Goal: Task Accomplishment & Management: Manage account settings

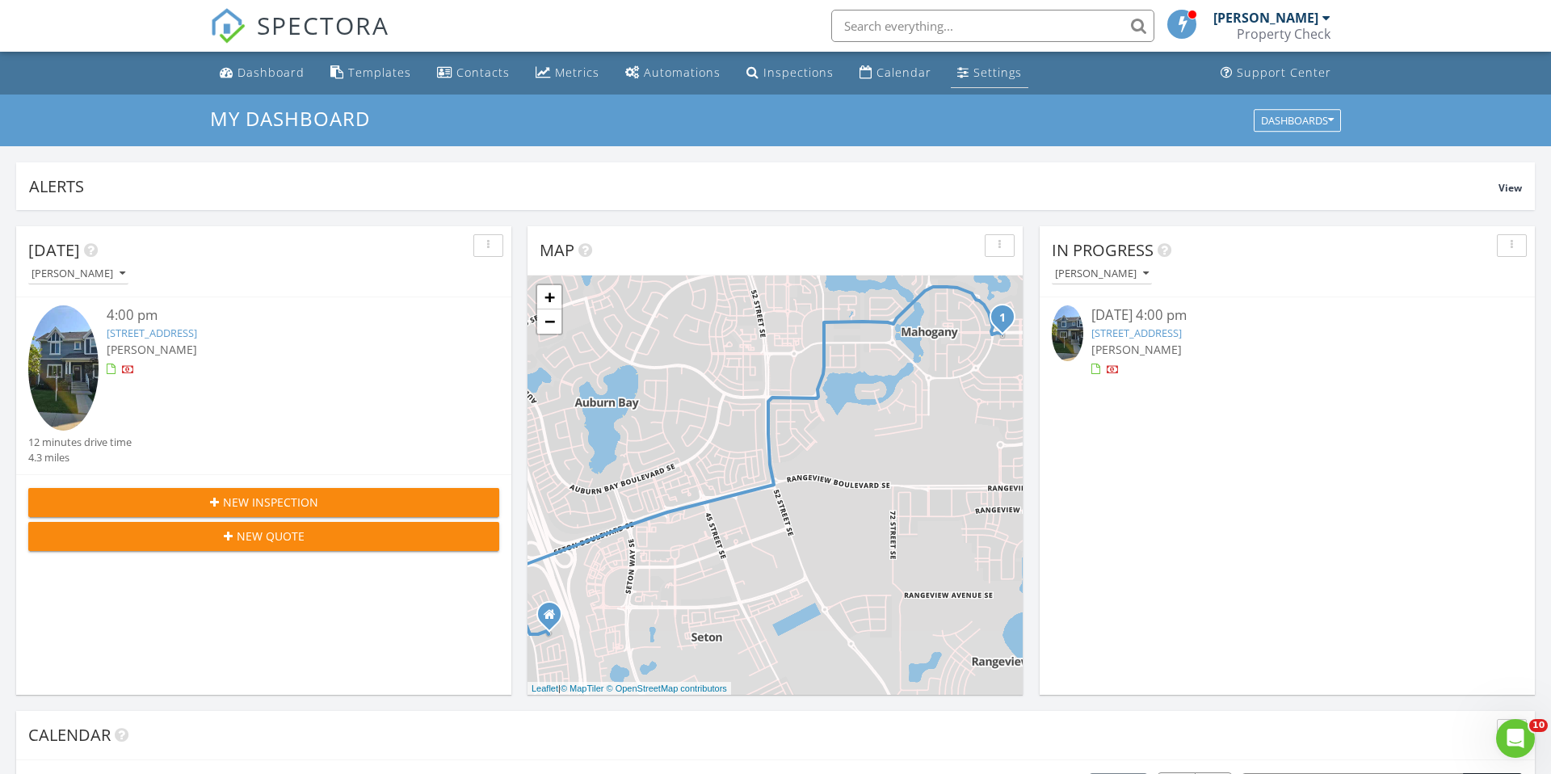
click at [998, 74] on div "Settings" at bounding box center [997, 72] width 48 height 15
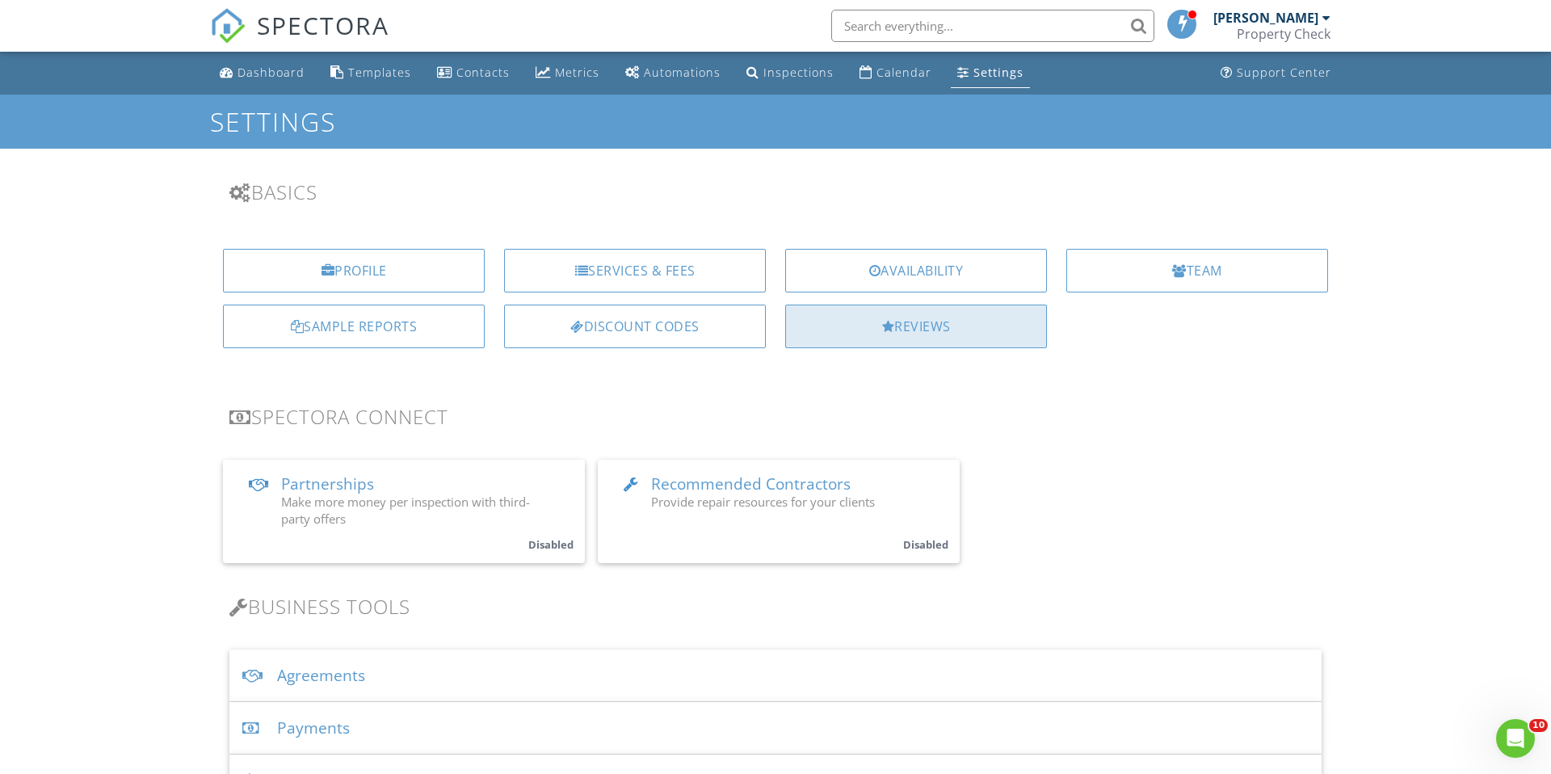
click at [938, 343] on div "Reviews" at bounding box center [916, 327] width 262 height 44
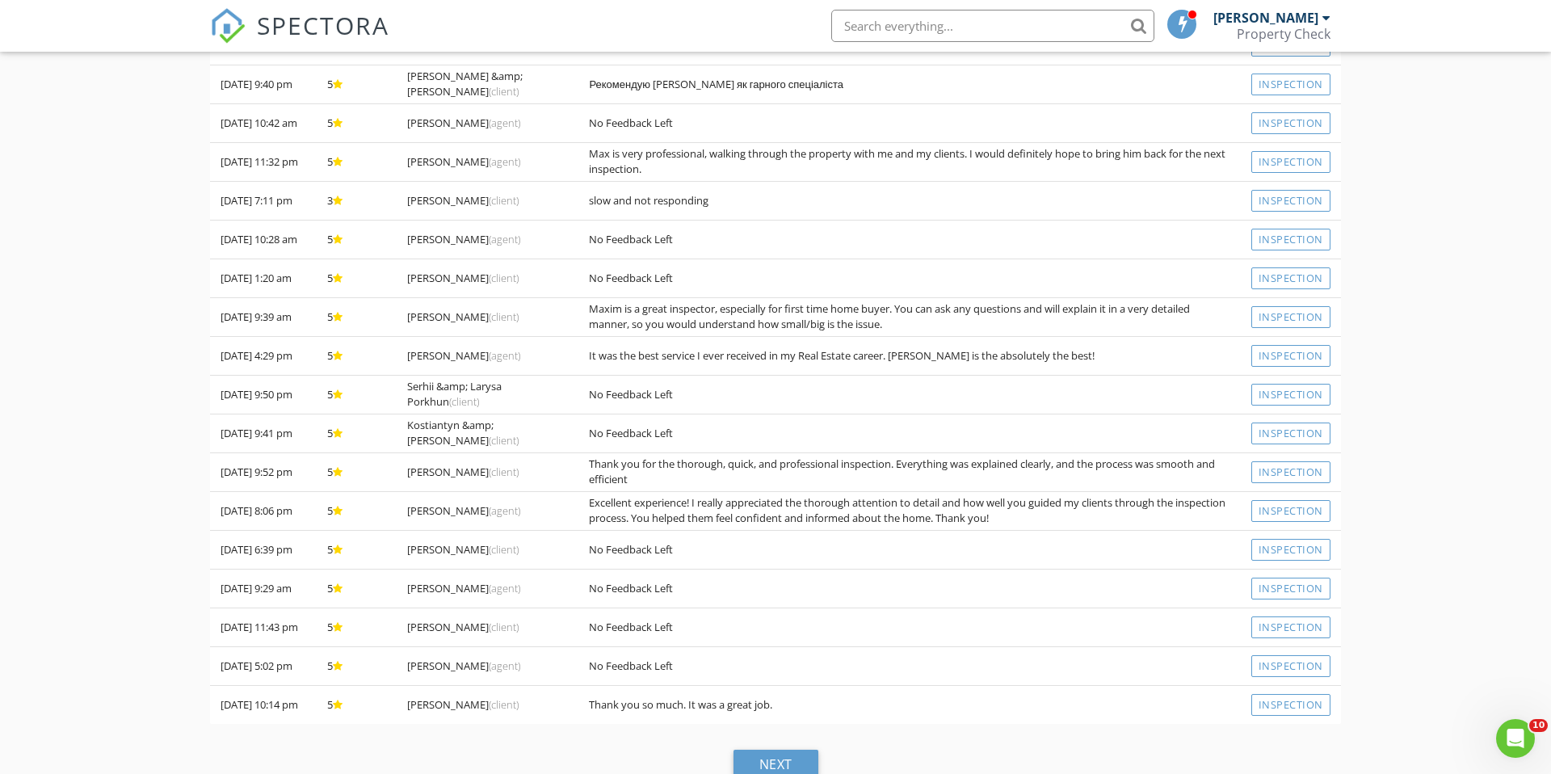
scroll to position [483, 0]
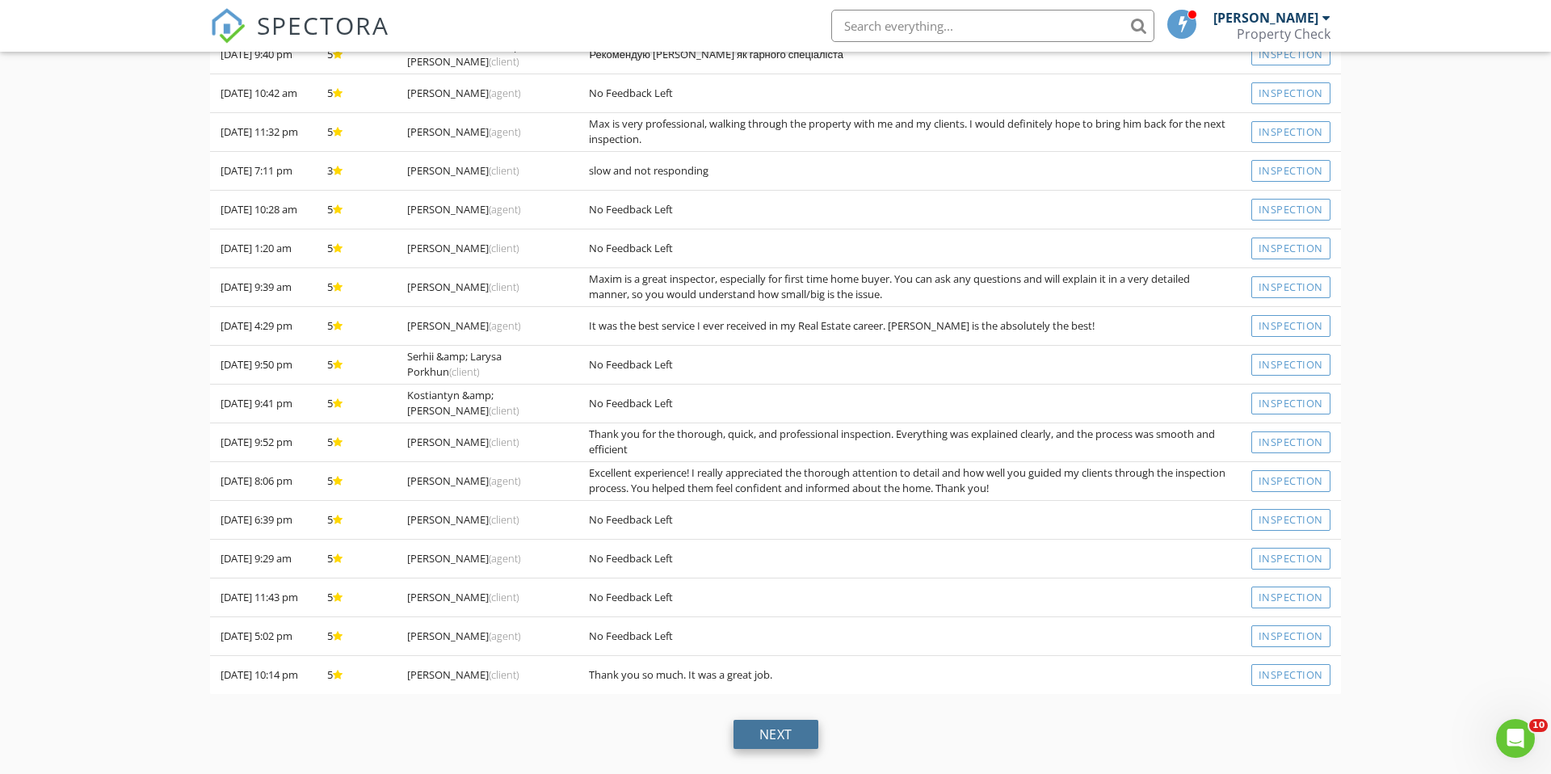
click at [784, 733] on div "next" at bounding box center [775, 734] width 85 height 29
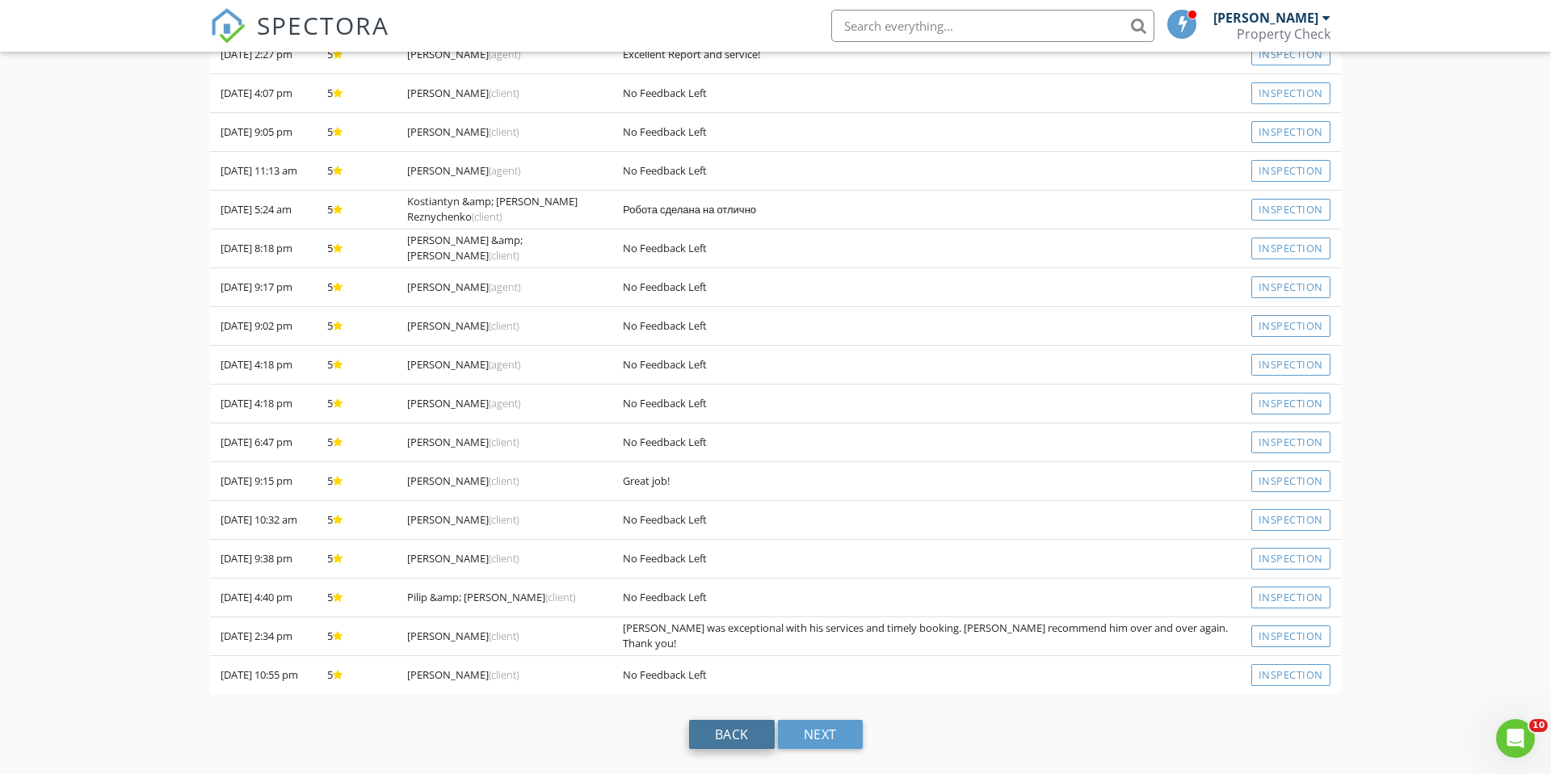
click at [742, 741] on div "back" at bounding box center [732, 734] width 86 height 29
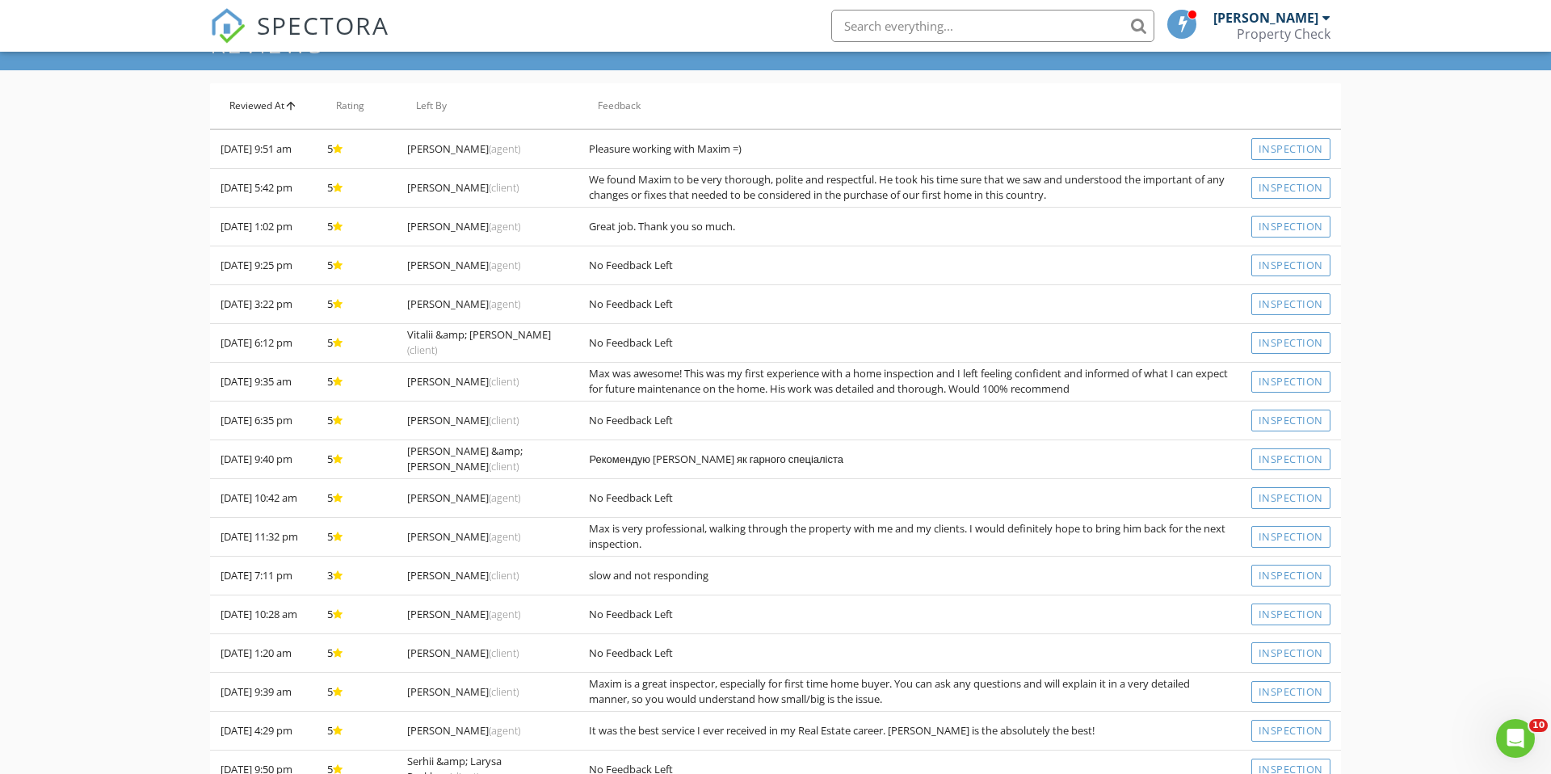
scroll to position [0, 0]
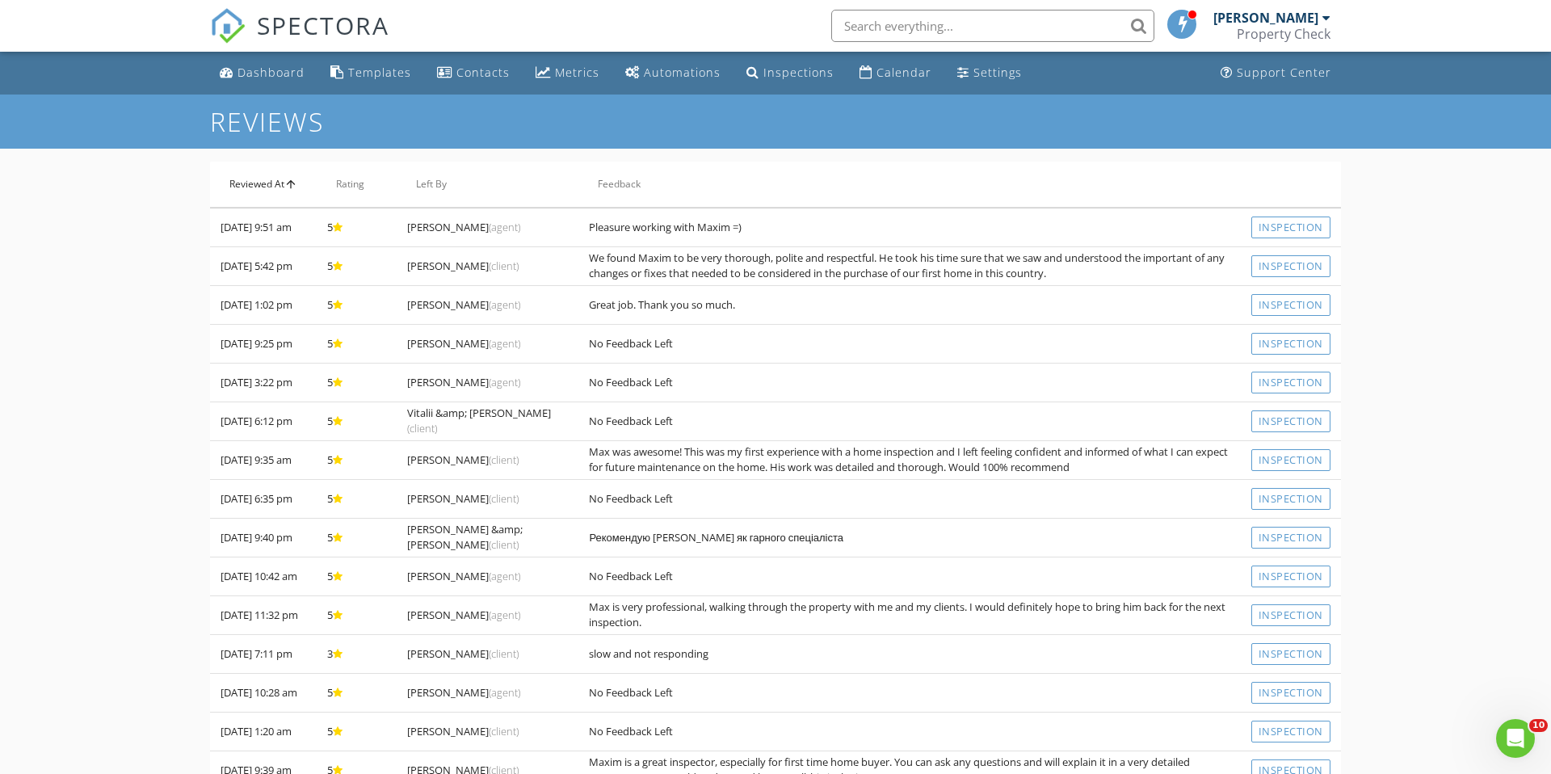
click at [293, 181] on icon "arrow_upward" at bounding box center [290, 184] width 13 height 13
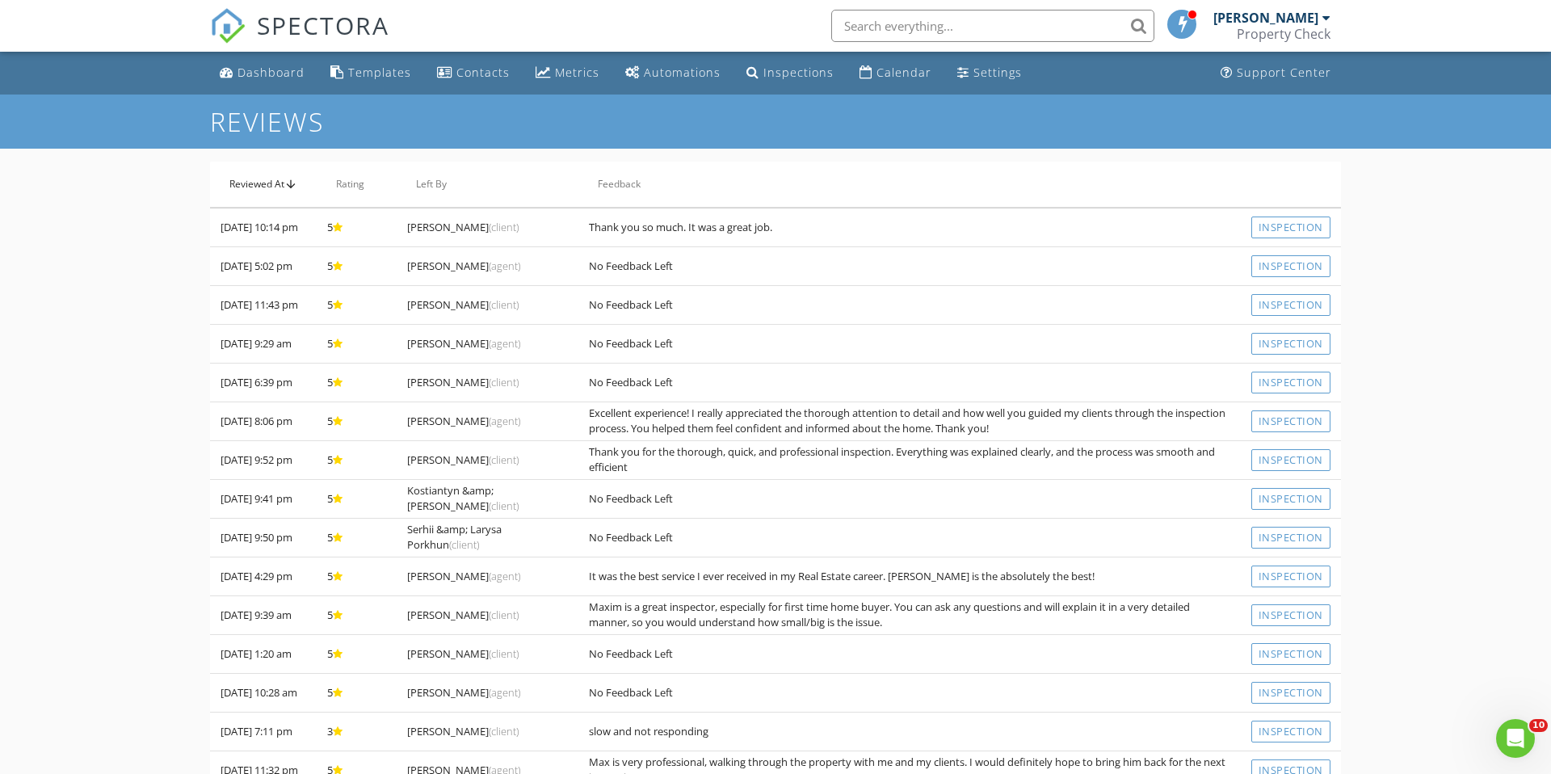
click at [293, 181] on icon "arrow_upward" at bounding box center [290, 184] width 13 height 13
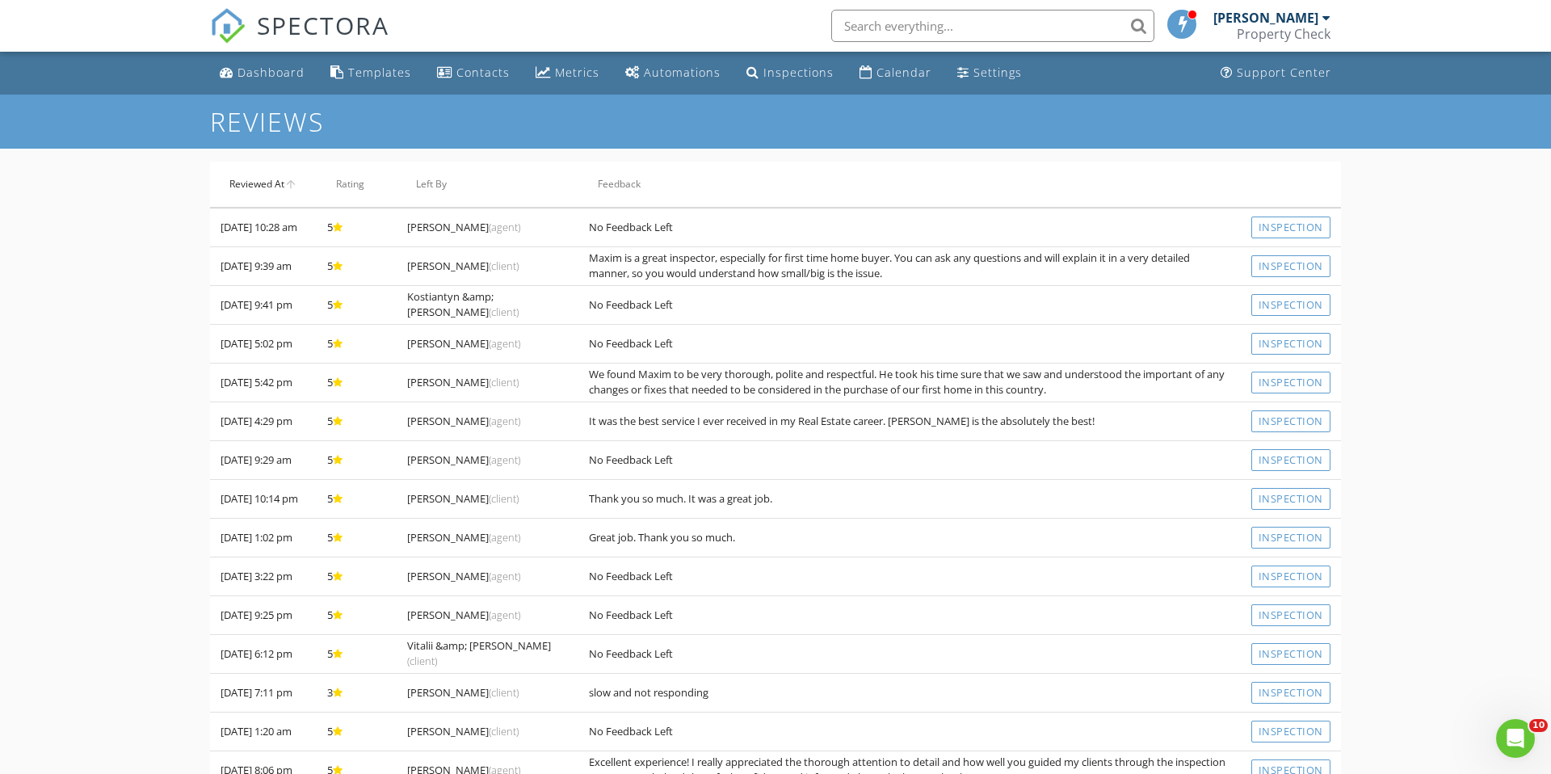
click at [293, 181] on icon "arrow_upward" at bounding box center [290, 184] width 13 height 13
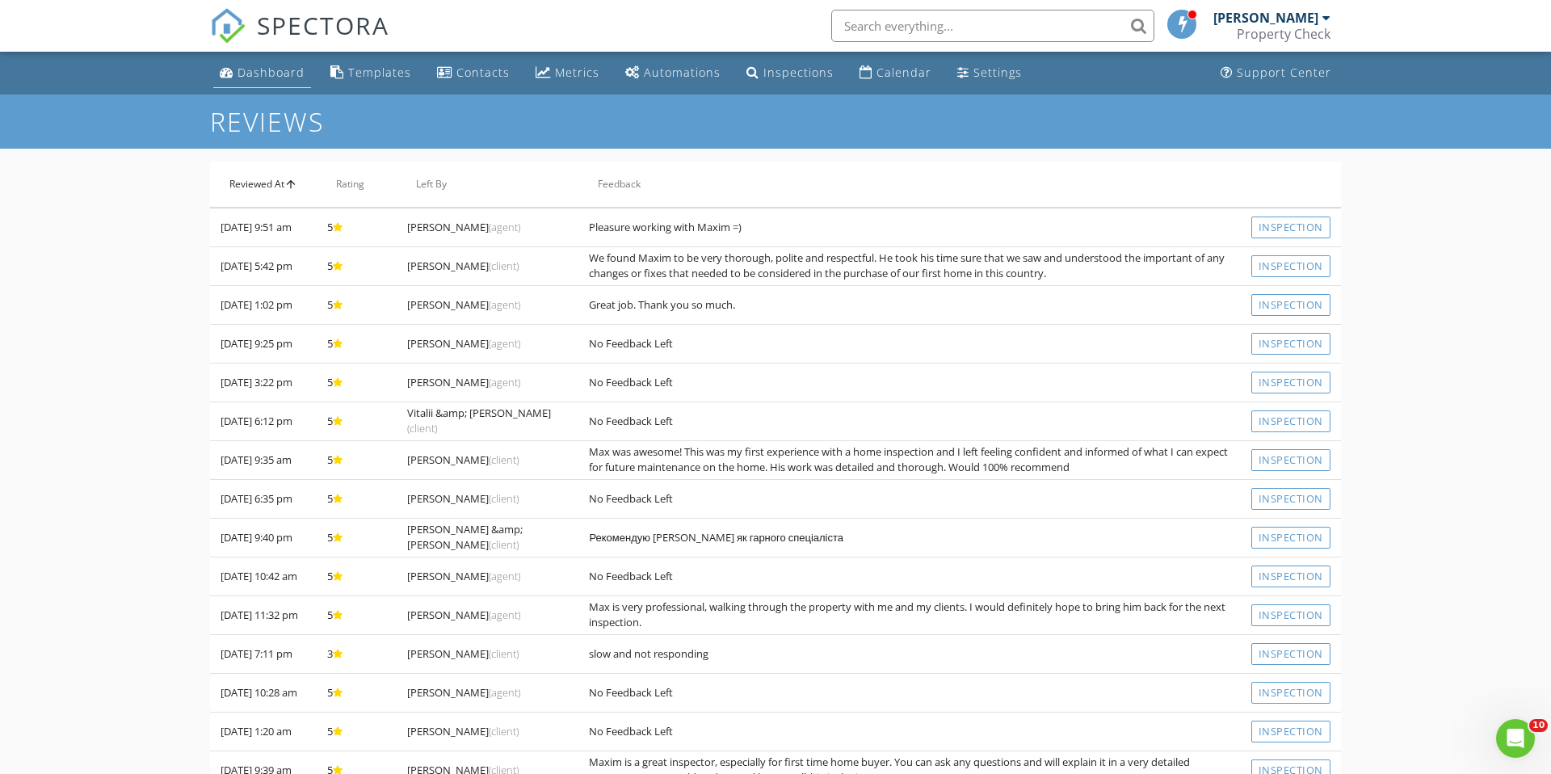
click at [263, 79] on div "Dashboard" at bounding box center [270, 72] width 67 height 15
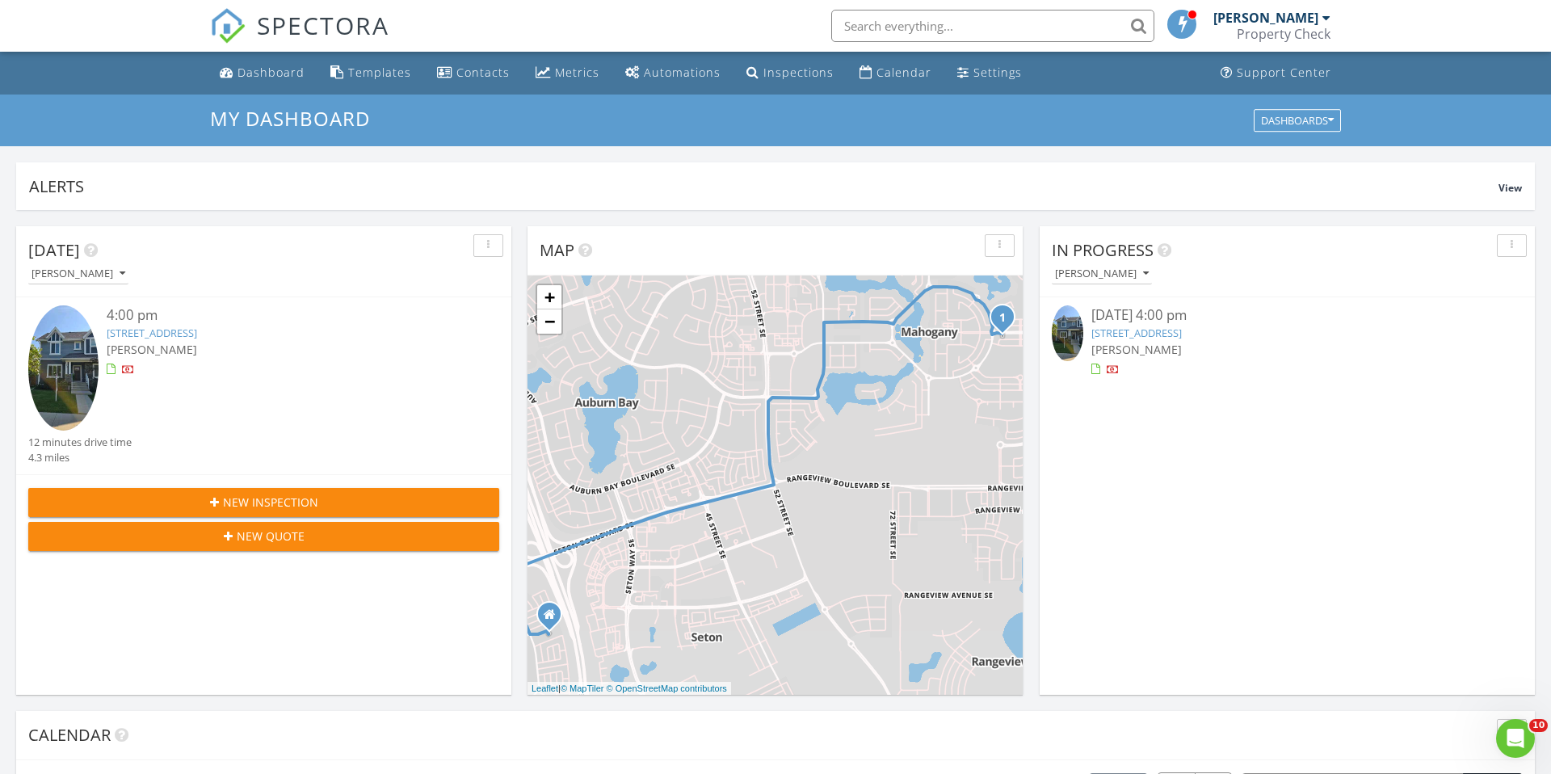
click at [1182, 332] on link "8033 Masters Blvd SE, Calgary, AB T3M 2C1" at bounding box center [1136, 333] width 90 height 15
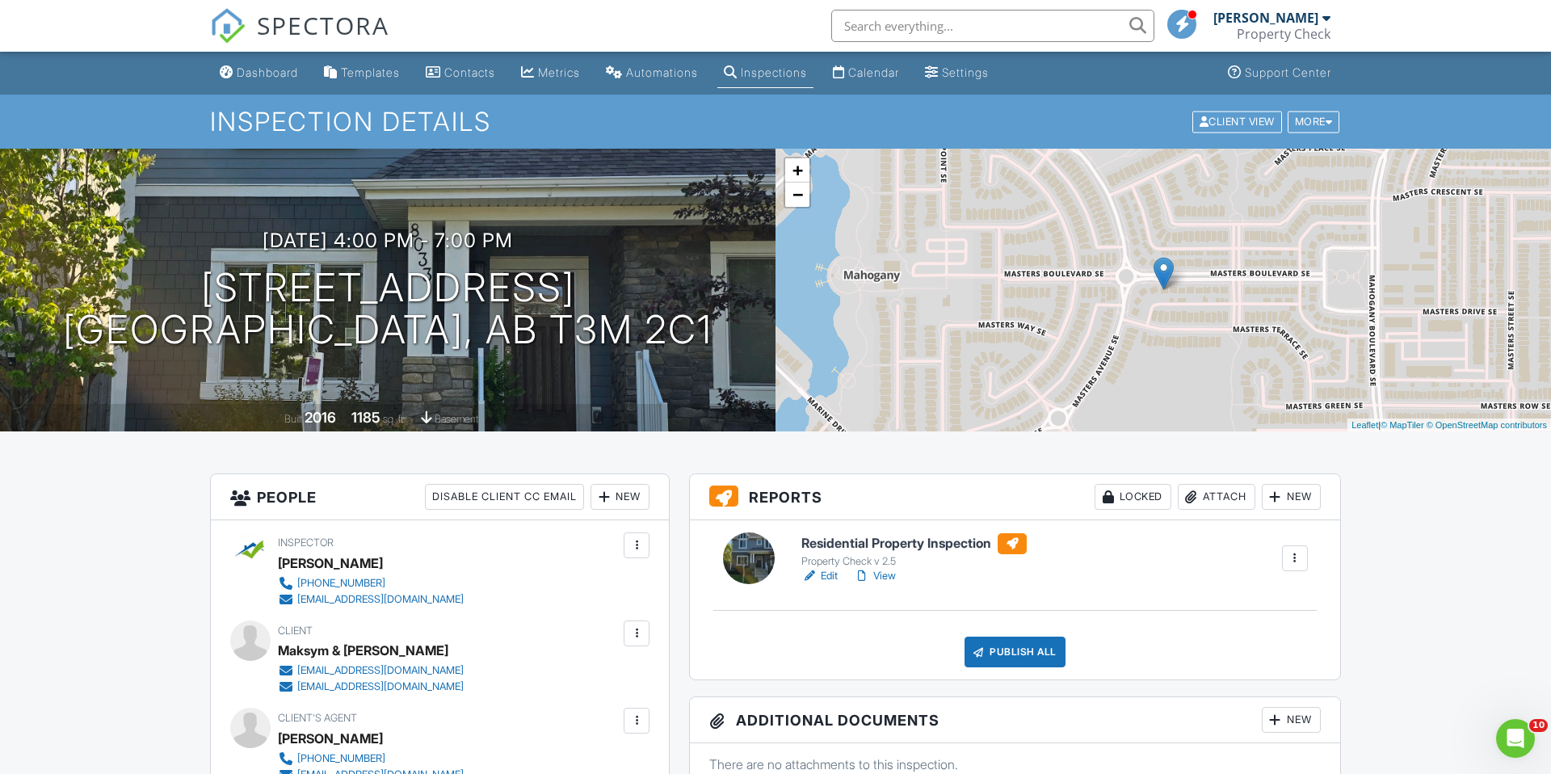
click at [955, 540] on h6 "Residential Property Inspection" at bounding box center [913, 543] width 225 height 21
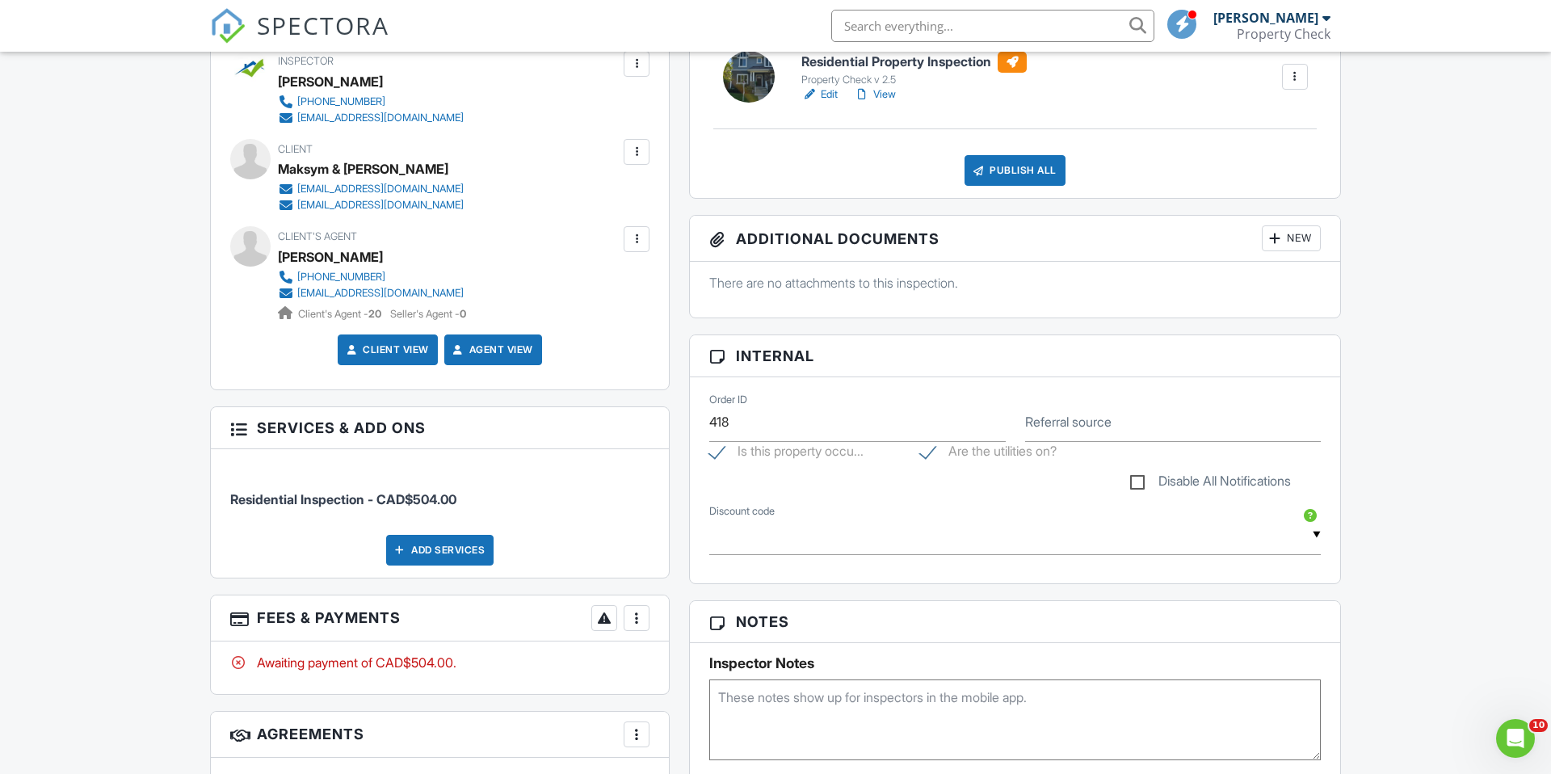
scroll to position [688, 0]
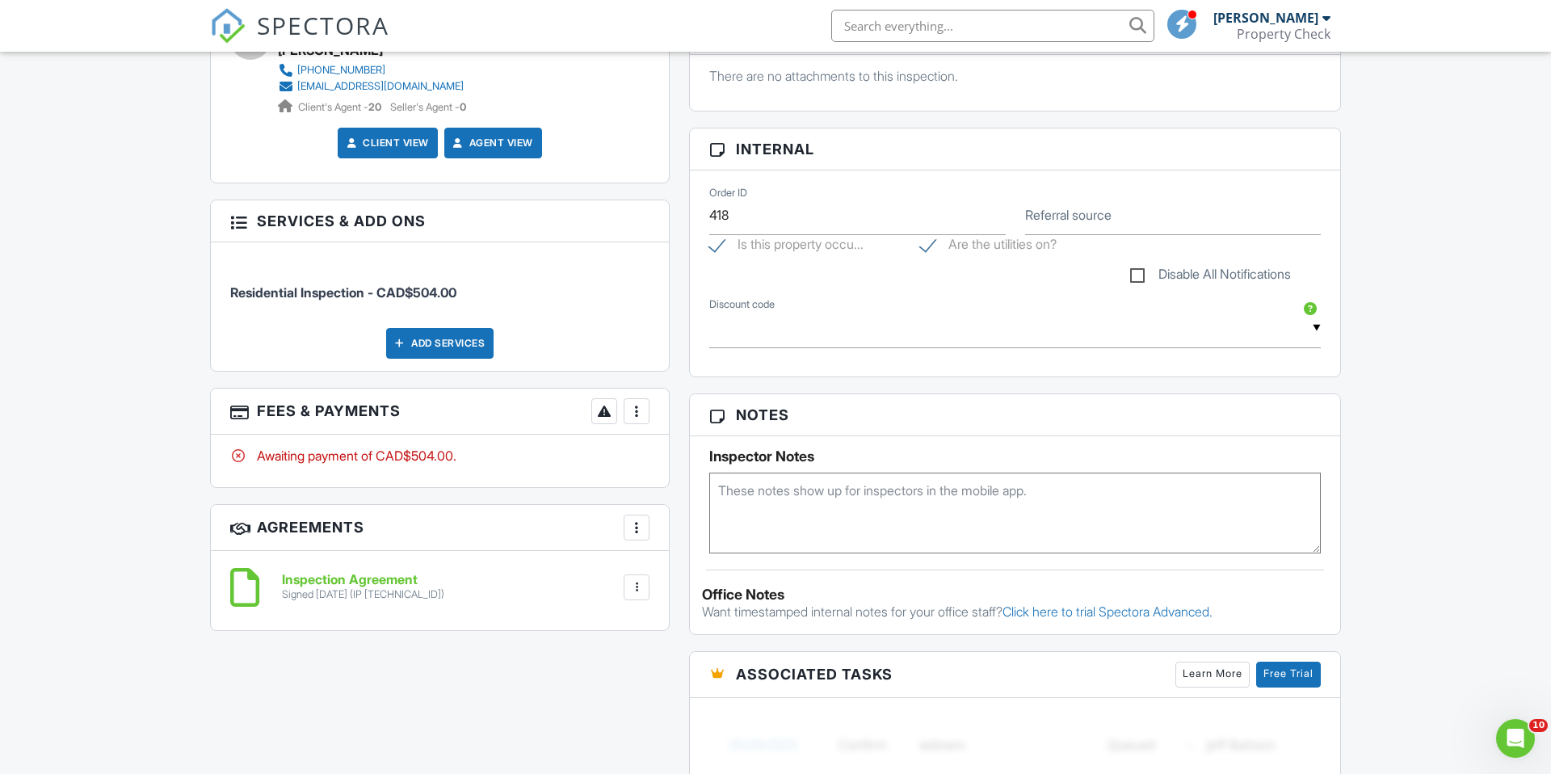
click at [636, 412] on div at bounding box center [636, 411] width 16 height 16
click at [678, 573] on div "Paid In Full" at bounding box center [718, 581] width 156 height 19
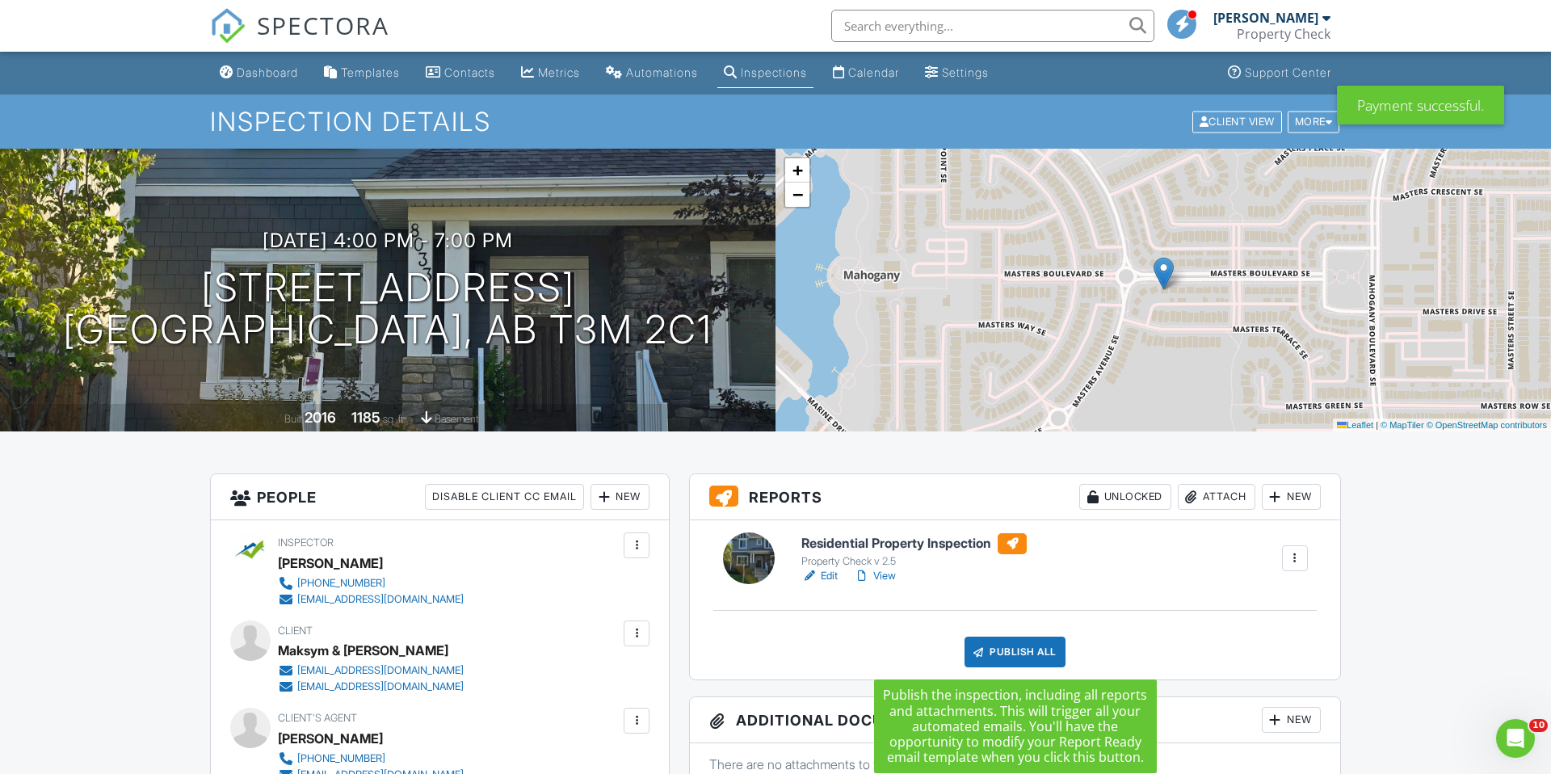
click at [1001, 653] on div "Publish All" at bounding box center [1015, 652] width 101 height 31
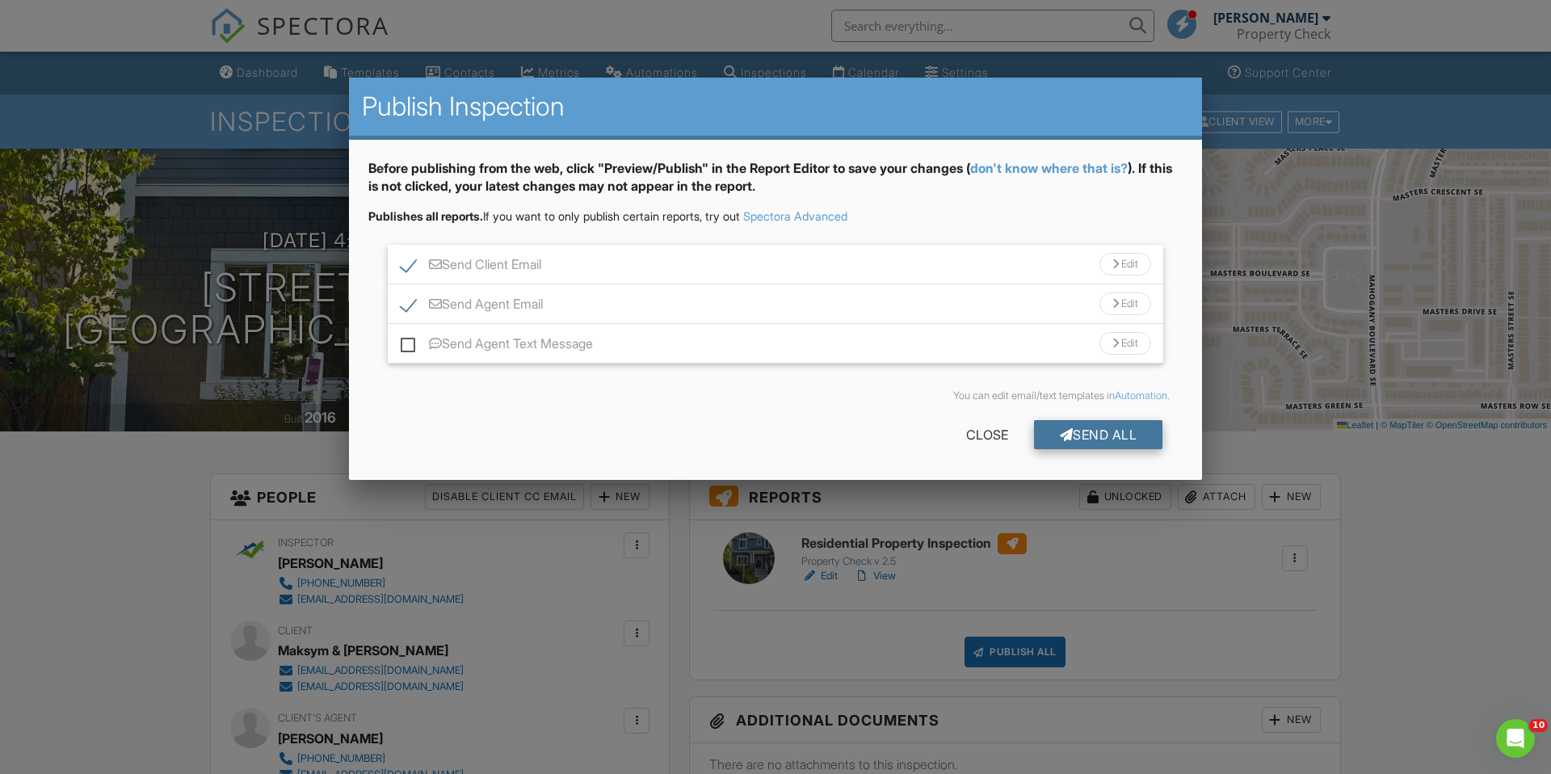
click at [1120, 433] on div "Send All" at bounding box center [1098, 434] width 129 height 29
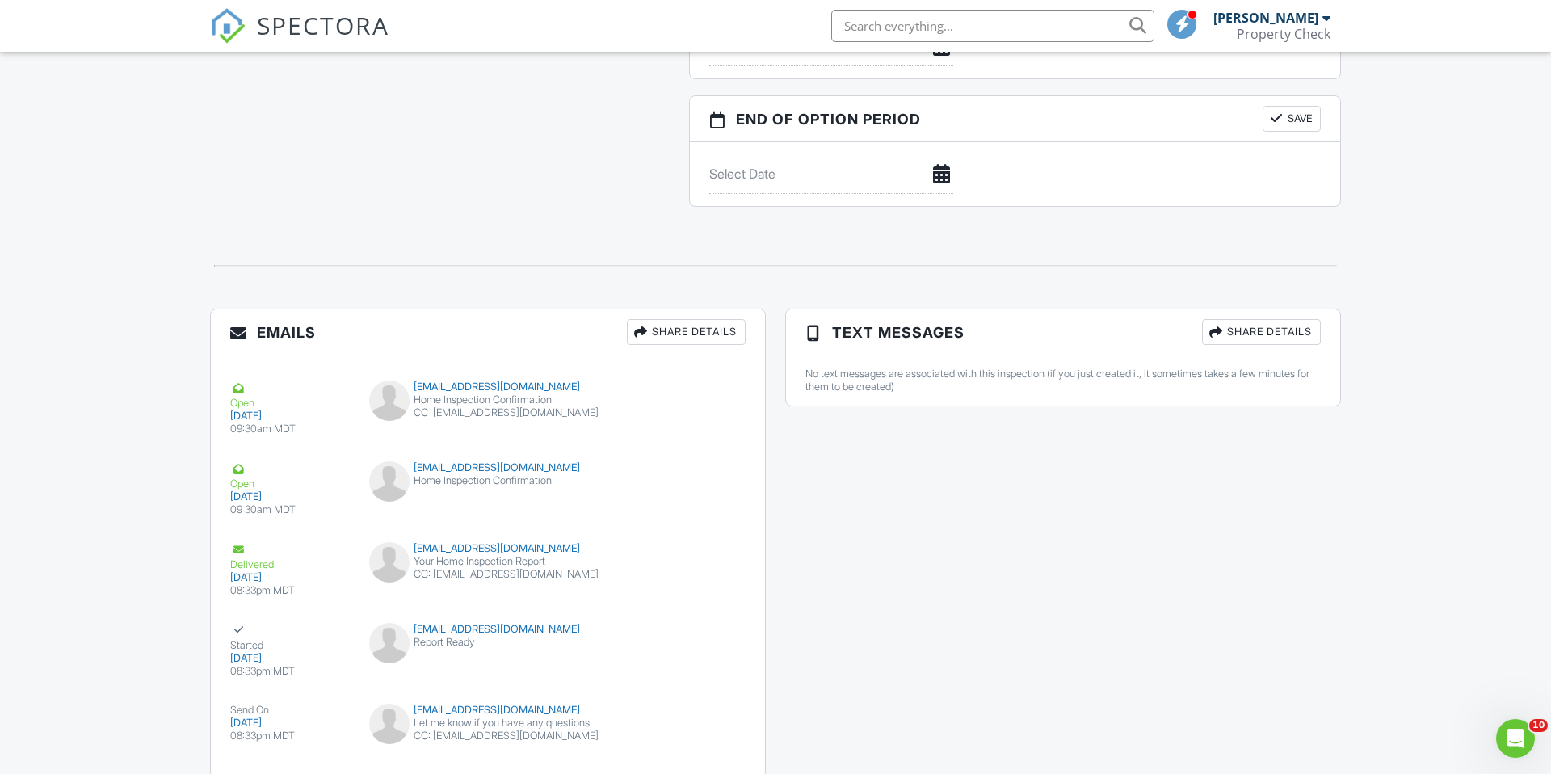
scroll to position [1639, 0]
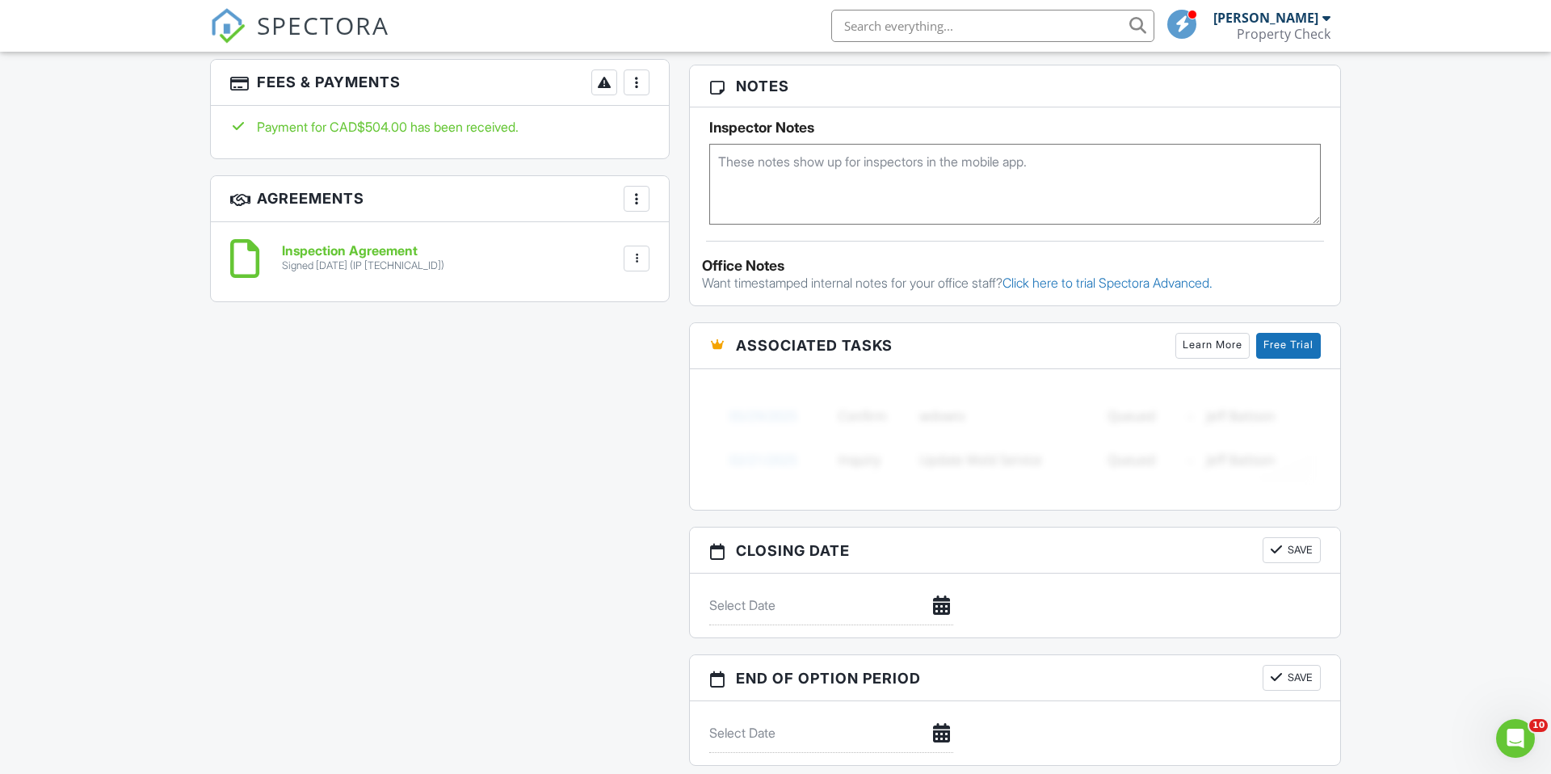
scroll to position [1028, 0]
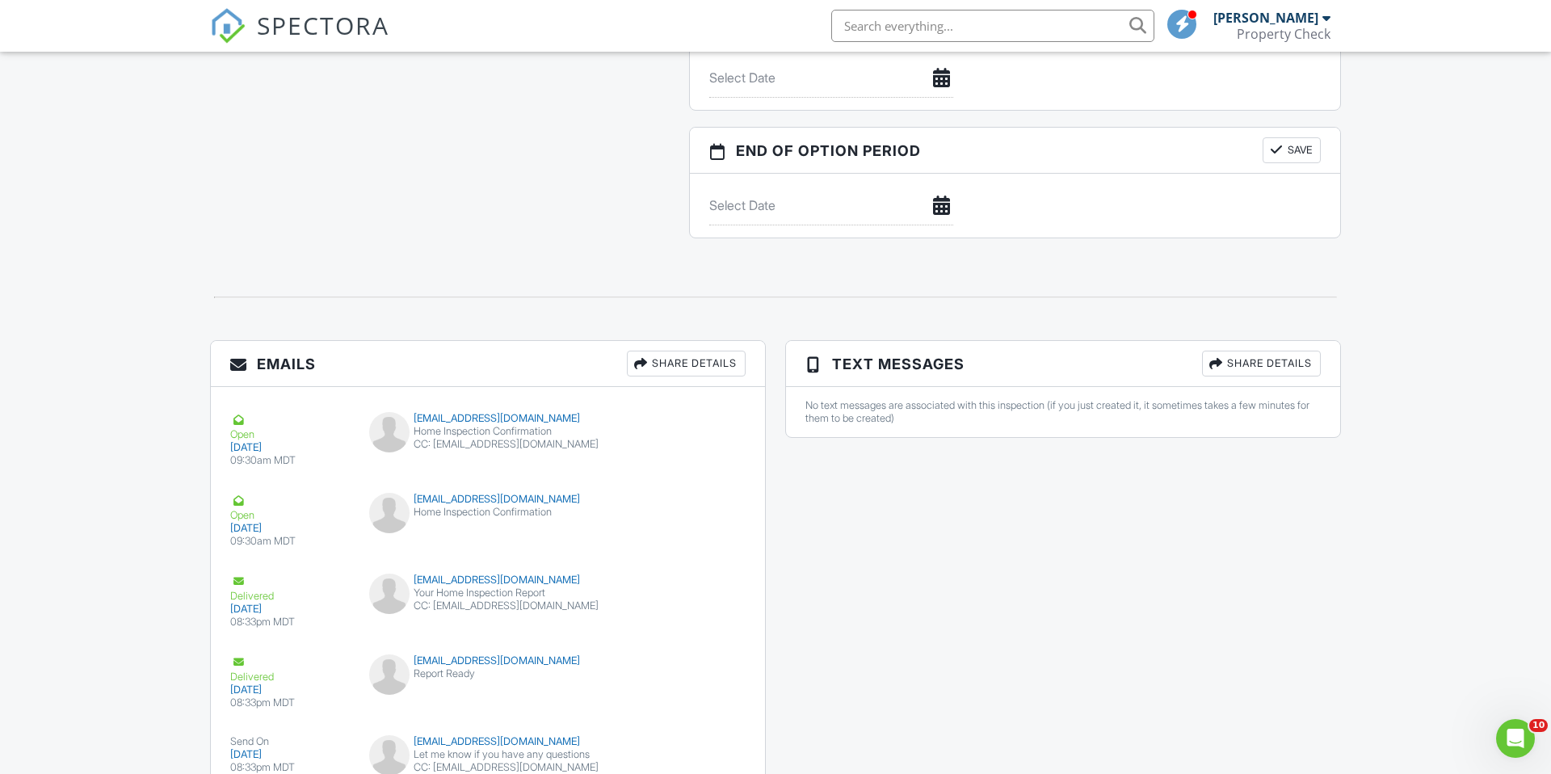
scroll to position [1639, 0]
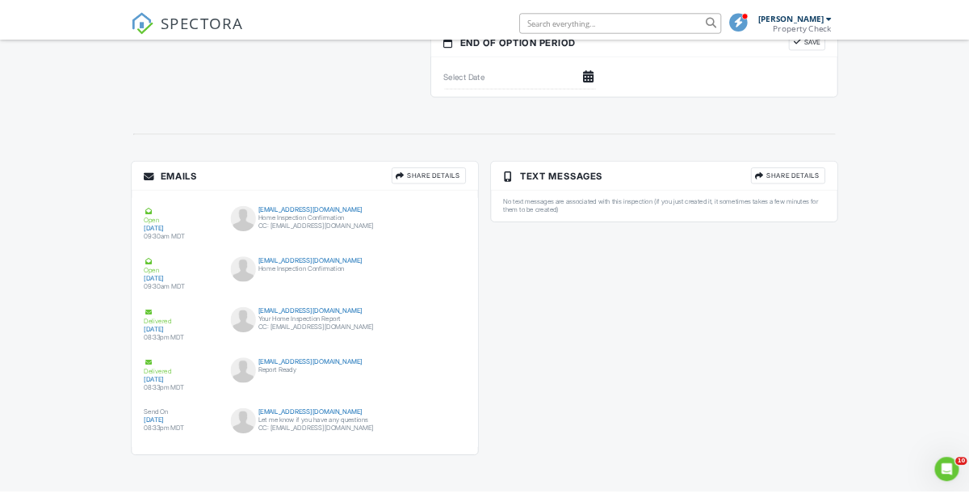
scroll to position [1645, 0]
